Goal: Task Accomplishment & Management: Complete application form

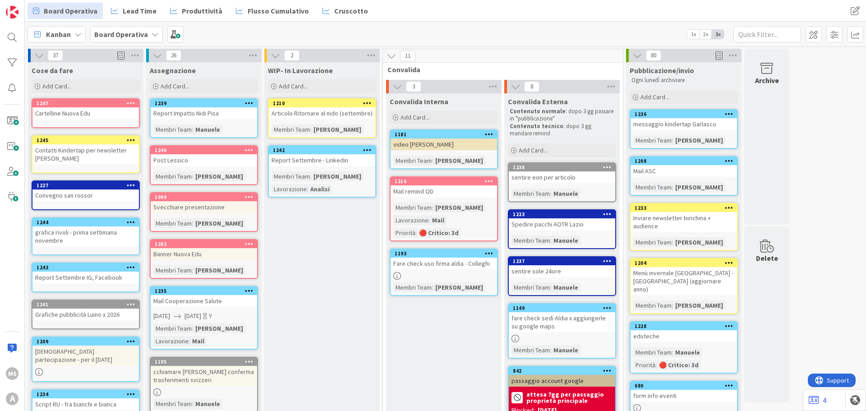
click at [688, 117] on div "1236" at bounding box center [686, 114] width 102 height 6
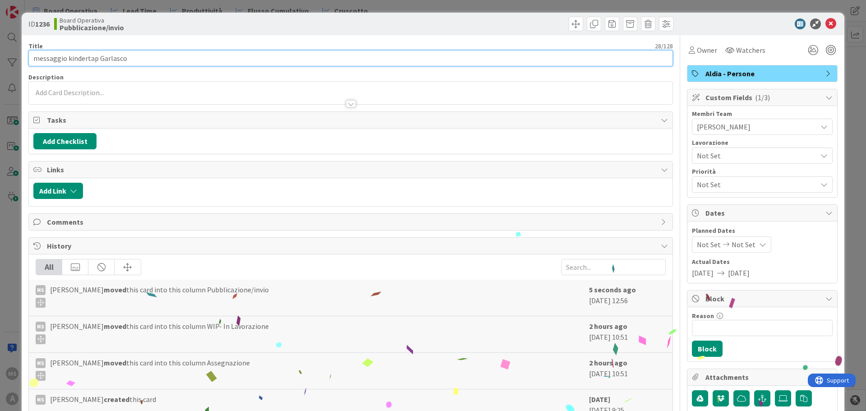
click at [141, 59] on input "messaggio kindertap Garlasco" at bounding box center [350, 58] width 644 height 16
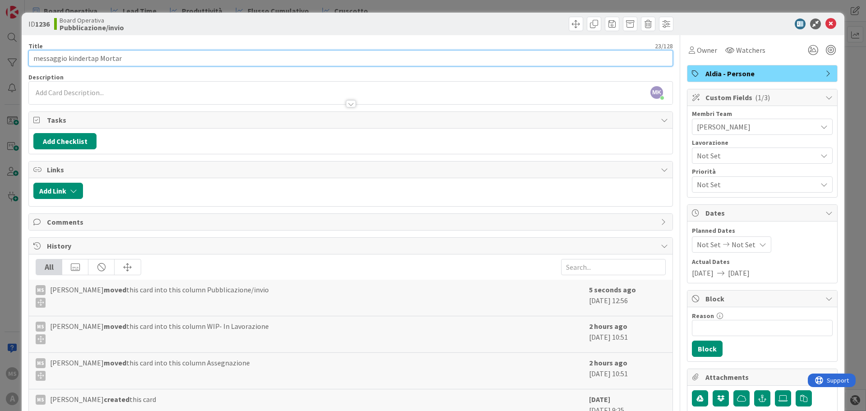
type input "messaggio kindertap Mortara"
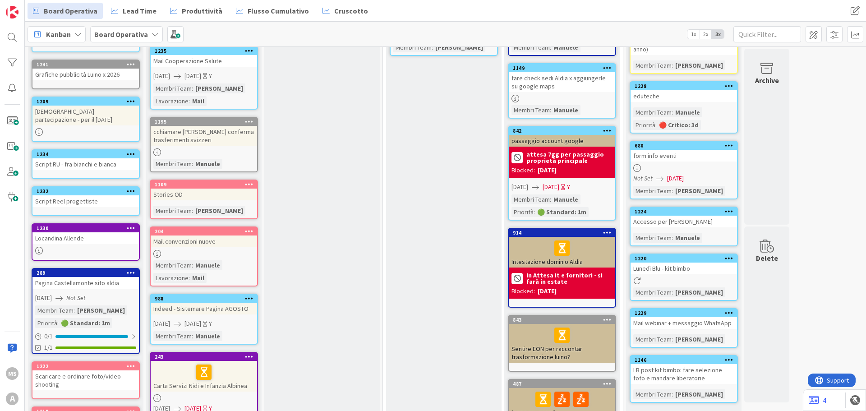
scroll to position [225, 0]
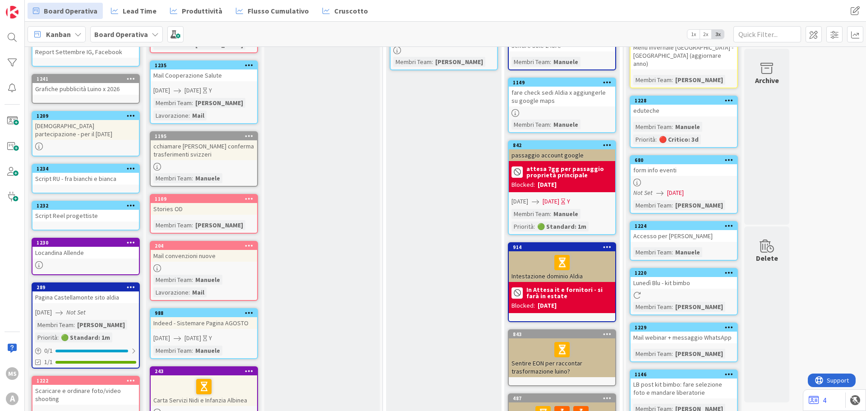
click at [62, 258] on div "Locandina Allende" at bounding box center [85, 253] width 106 height 12
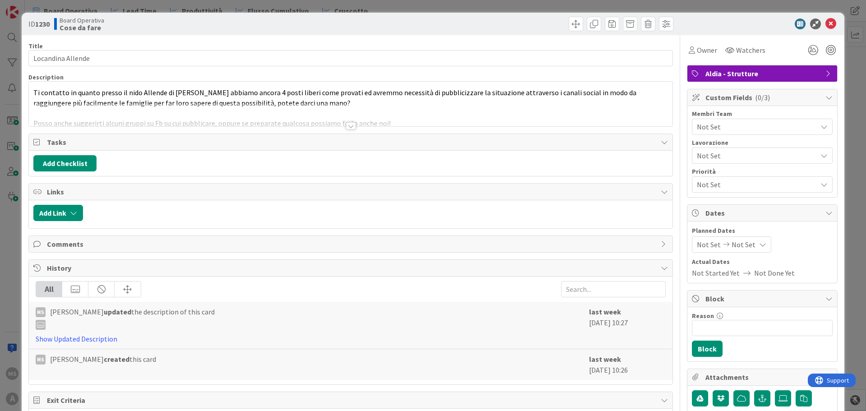
click at [348, 128] on div at bounding box center [351, 125] width 10 height 7
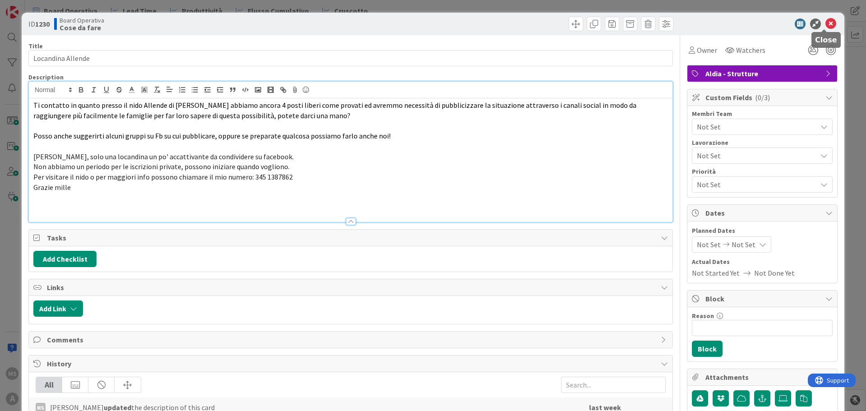
click at [825, 27] on icon at bounding box center [830, 23] width 11 height 11
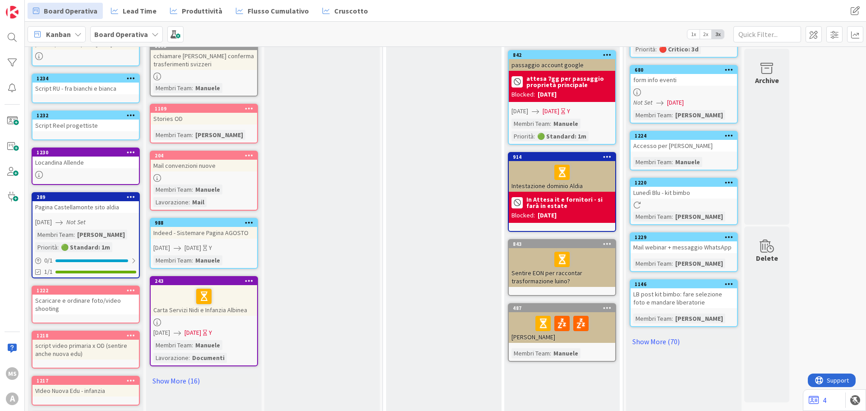
scroll to position [361, 0]
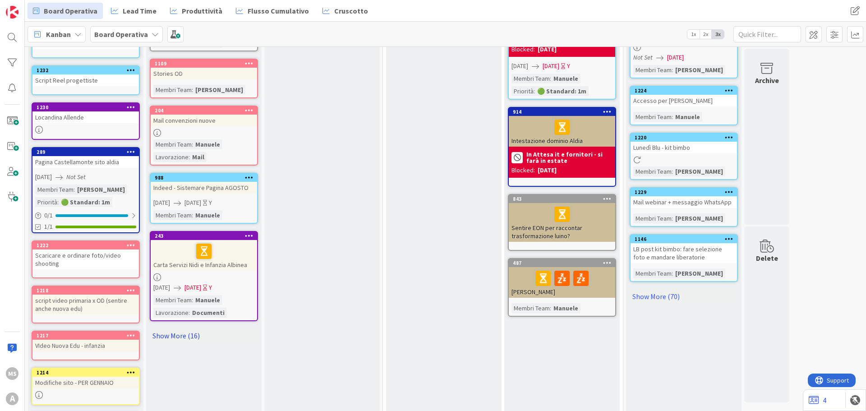
click at [182, 337] on link "Show More (16)" at bounding box center [204, 335] width 108 height 14
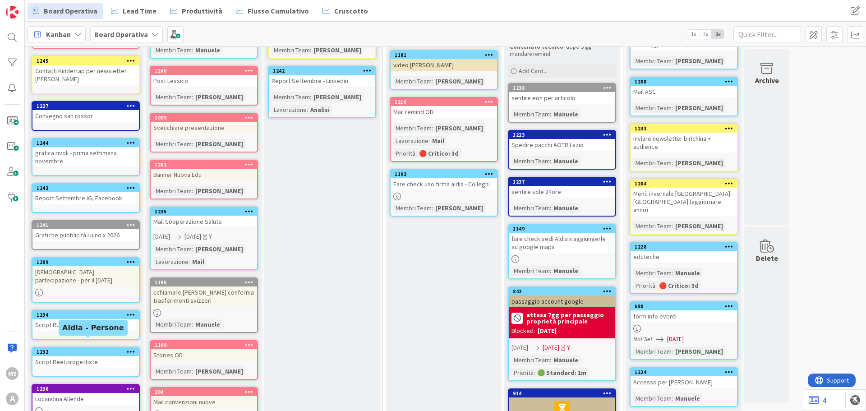
scroll to position [0, 0]
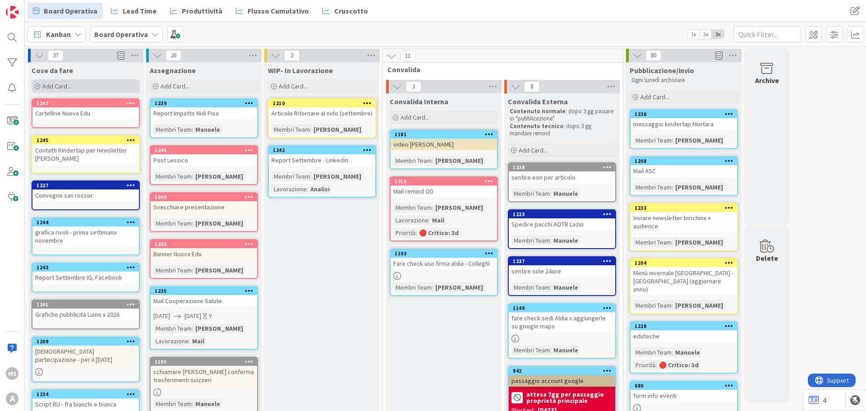
click at [61, 79] on div "Add Card..." at bounding box center [86, 86] width 108 height 14
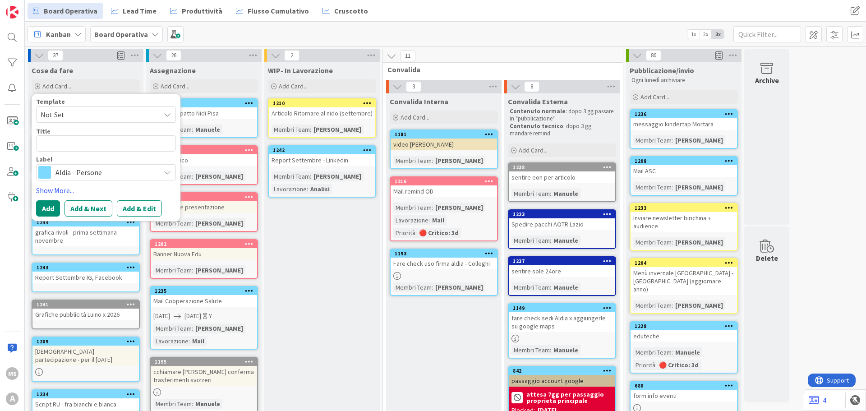
click at [87, 172] on span "Aldia - Persone" at bounding box center [105, 172] width 100 height 13
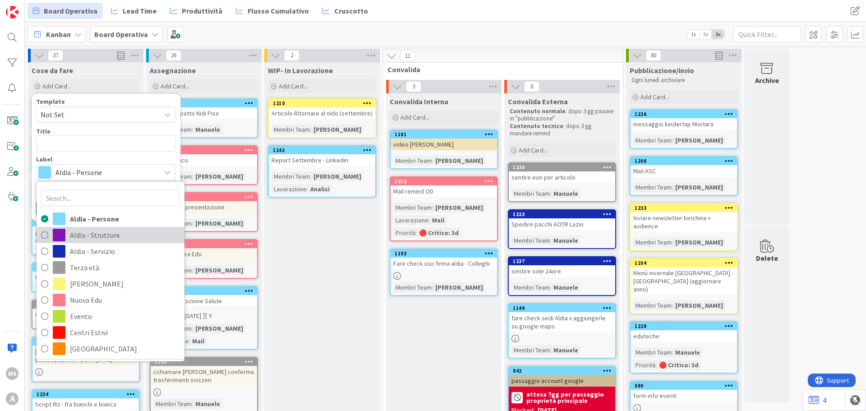
click at [98, 235] on span "Aldia - Strutture" at bounding box center [125, 235] width 110 height 14
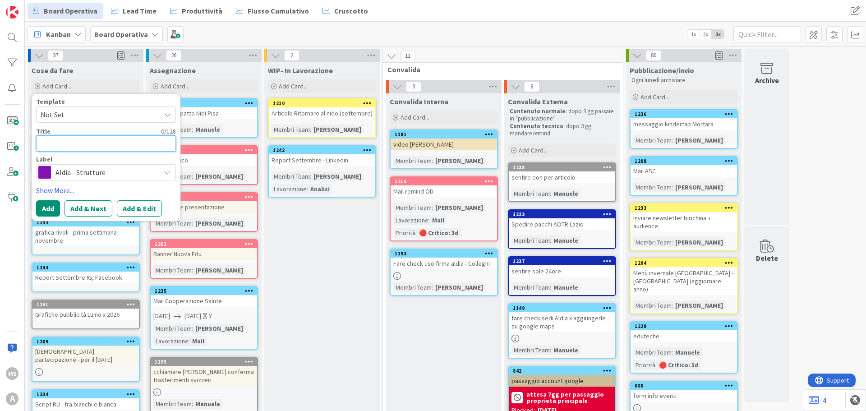
click at [65, 147] on textarea at bounding box center [106, 143] width 140 height 16
type textarea "x"
type textarea "L"
type textarea "x"
type textarea "Lo"
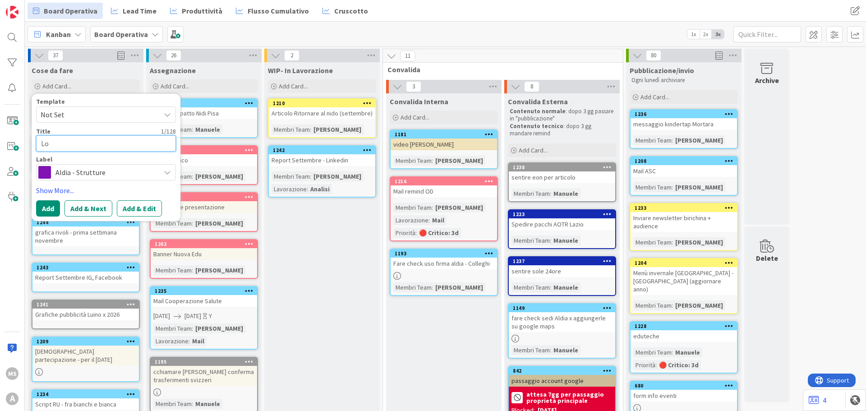
type textarea "x"
type textarea "Loc"
type textarea "x"
type textarea "Loca"
type textarea "x"
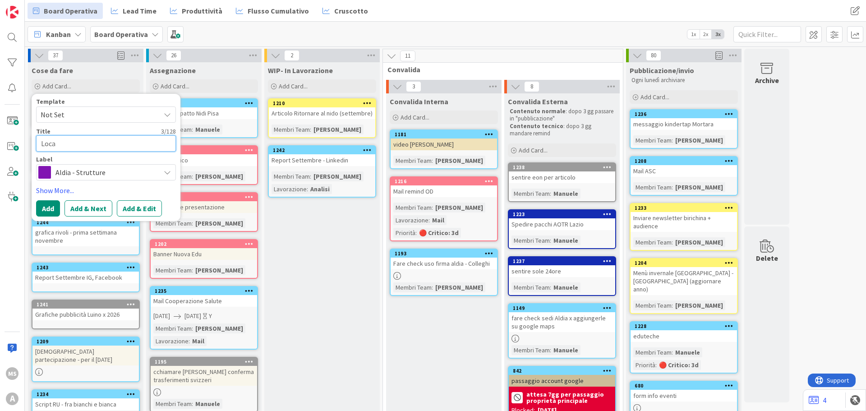
type textarea "Locan"
type textarea "x"
type textarea "Locand"
type textarea "x"
type textarea "Locandi"
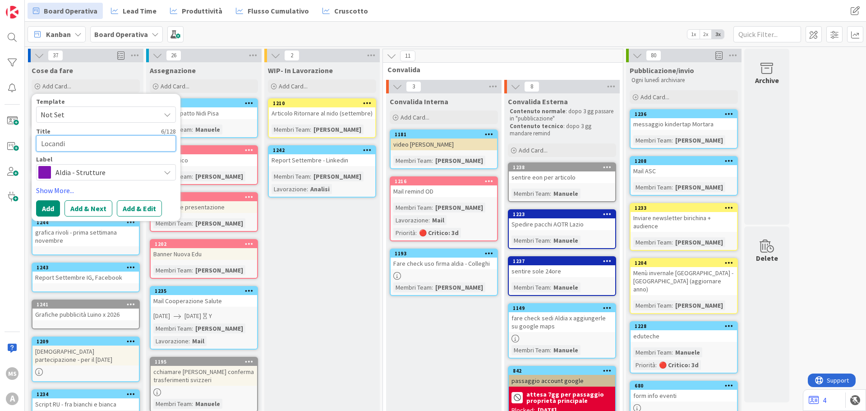
type textarea "x"
type textarea "Locandis"
type textarea "x"
type textarea "Locandisa"
type textarea "x"
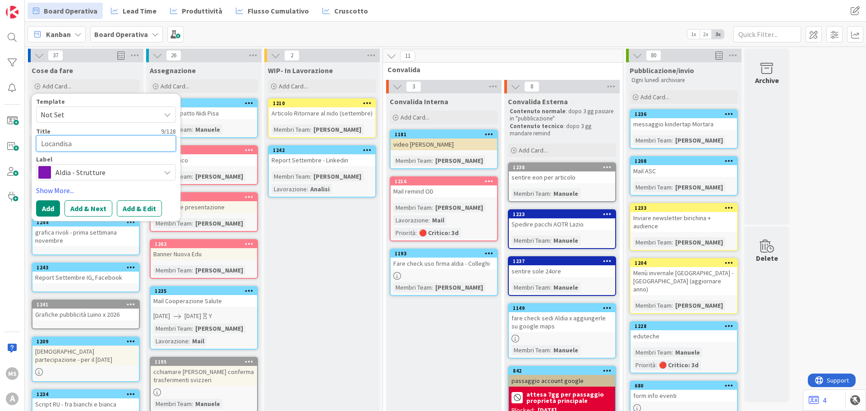
type textarea "Locandis"
type textarea "x"
type textarea "Locandi"
type textarea "x"
type textarea "Locandin"
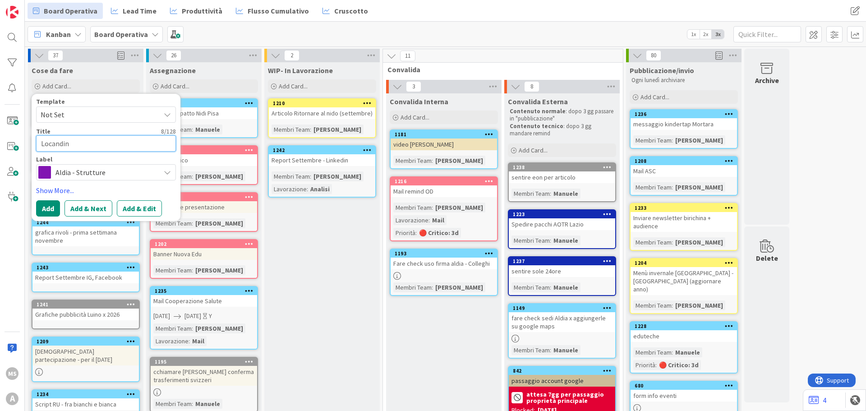
type textarea "x"
type textarea "Locandina"
type textarea "x"
type textarea "Locandina"
type textarea "x"
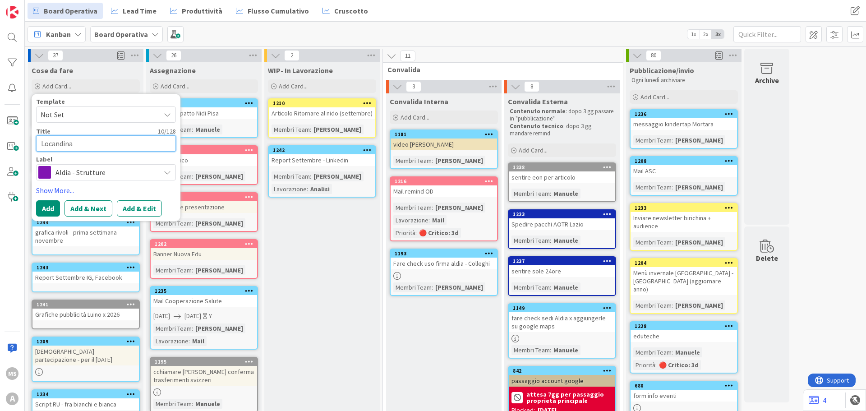
type textarea "Locandina Y"
type textarea "x"
type textarea "Locandina Yo"
type textarea "x"
type textarea "Locandina Yog"
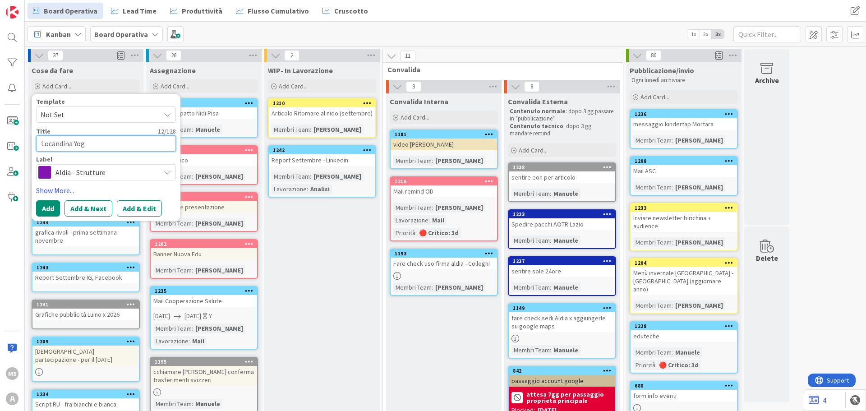
type textarea "x"
type textarea "Locandina Yoga"
type textarea "x"
type textarea "Locandina Yoga"
type textarea "x"
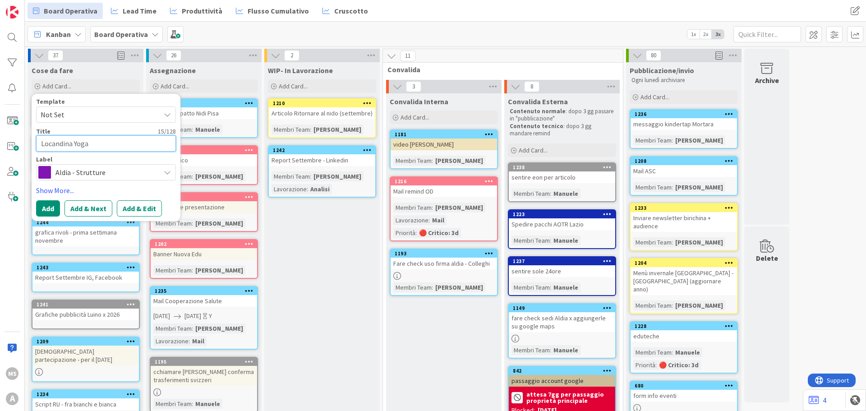
type textarea "Locandina Yoga g"
type textarea "x"
type textarea "Locandina Yoga ga"
type textarea "x"
type textarea "Locandina Yoga gar"
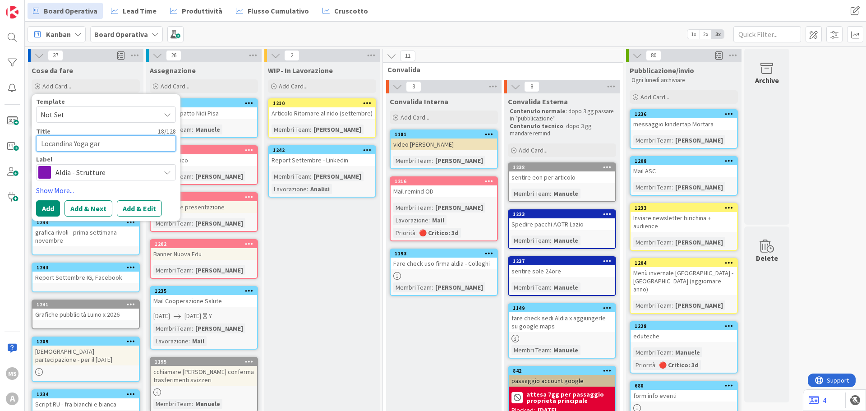
type textarea "x"
type textarea "Locandina Yoga garl"
type textarea "x"
type textarea "Locandina Yoga gar"
type textarea "x"
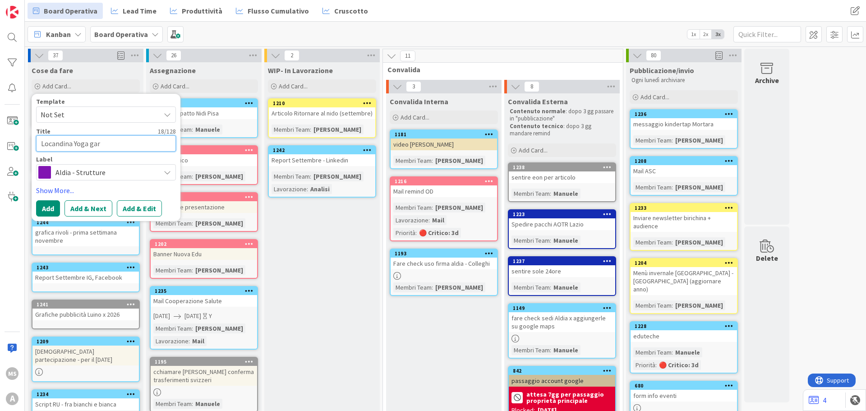
type textarea "Locandina Yoga ga"
type textarea "x"
type textarea "Locandina Yoga g"
type textarea "x"
type textarea "Locandina Yoga"
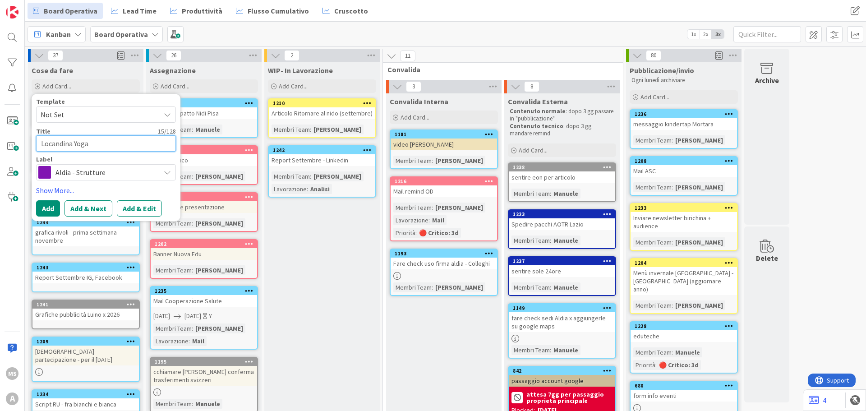
type textarea "x"
type textarea "Locandina Yoga G"
type textarea "x"
type textarea "Locandina Yoga Ga"
type textarea "x"
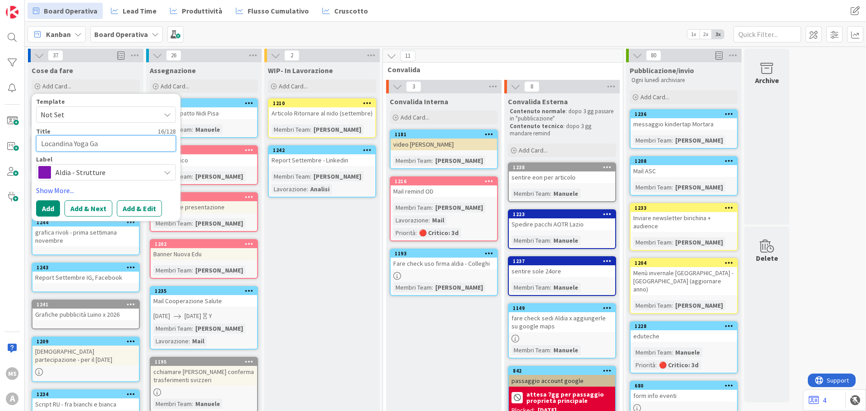
type textarea "Locandina Yoga Gar"
type textarea "x"
type textarea "Locandina Yoga Garl"
type textarea "x"
type textarea "Locandina Yoga Garla"
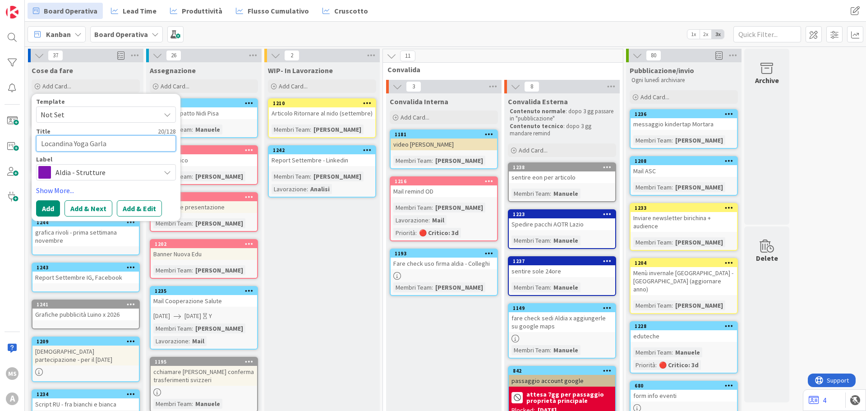
type textarea "x"
type textarea "Locandina Yoga Garlas"
type textarea "x"
type textarea "Locandina Yoga Garlasc"
type textarea "x"
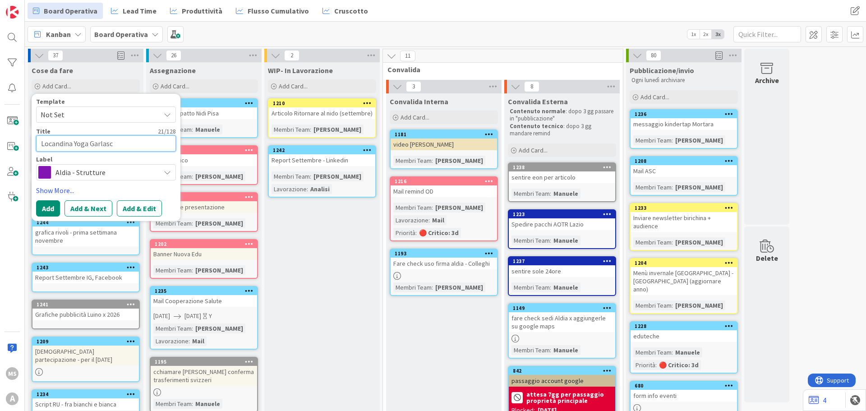
type textarea "Locandina Yoga Garlasco"
